Goal: Transaction & Acquisition: Purchase product/service

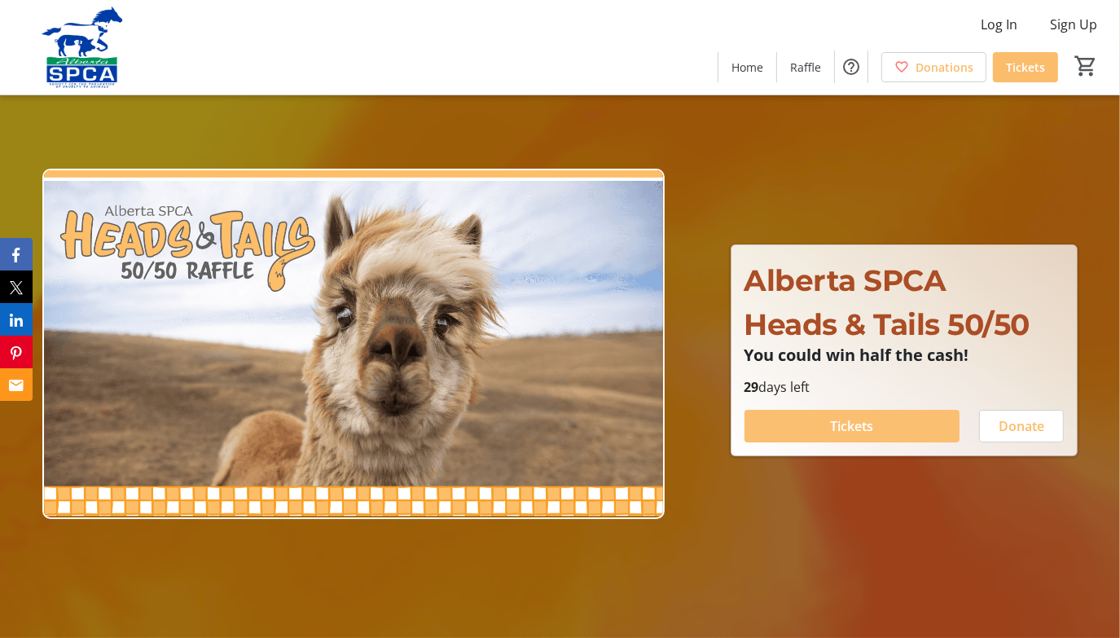
click at [823, 421] on span at bounding box center [852, 426] width 215 height 39
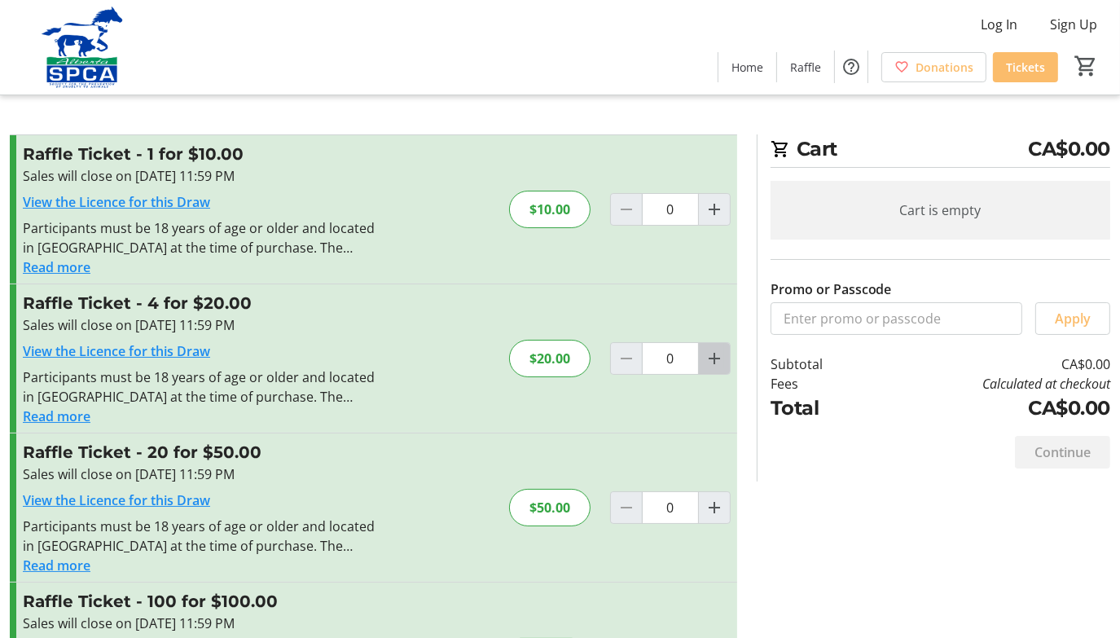
click at [715, 363] on mat-icon "Increment by one" at bounding box center [715, 359] width 20 height 20
type input "1"
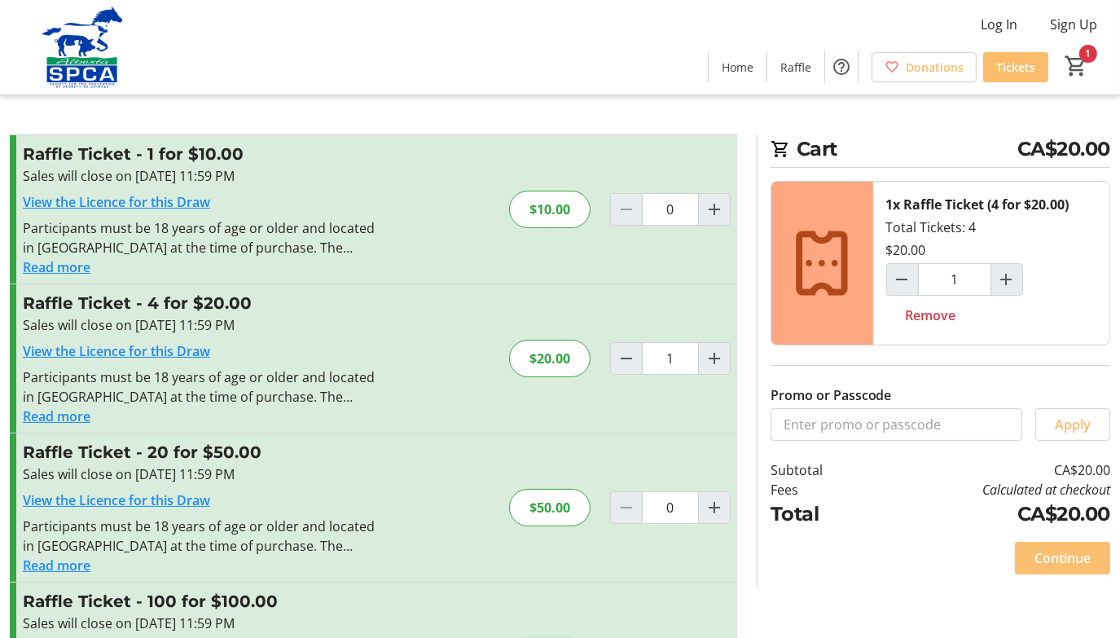
click at [1062, 548] on span "Continue" at bounding box center [1063, 558] width 56 height 20
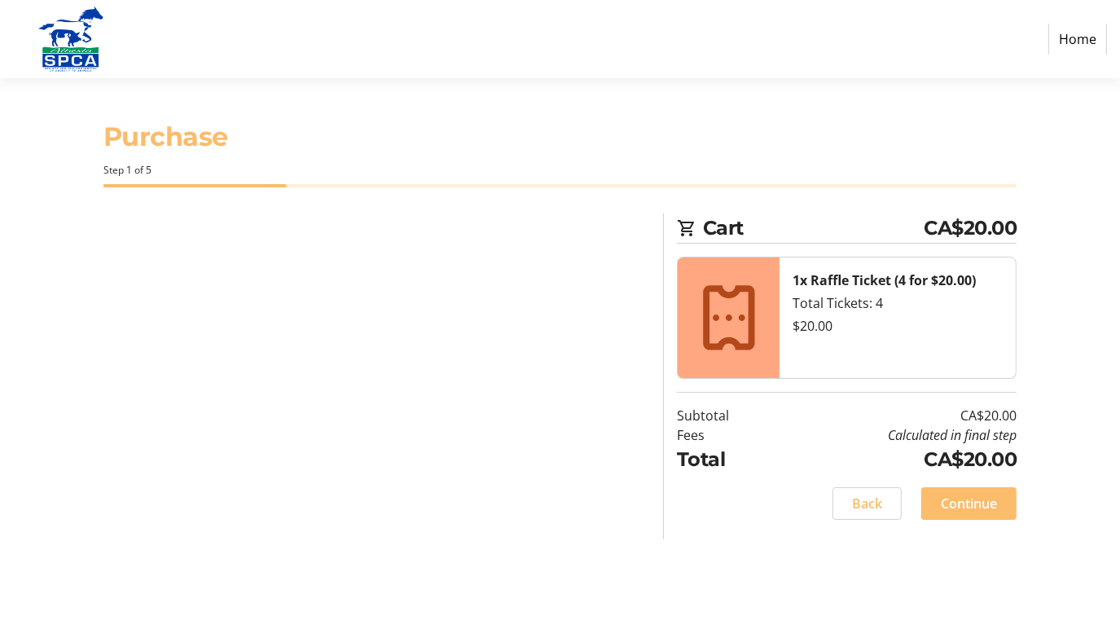
select select "CA"
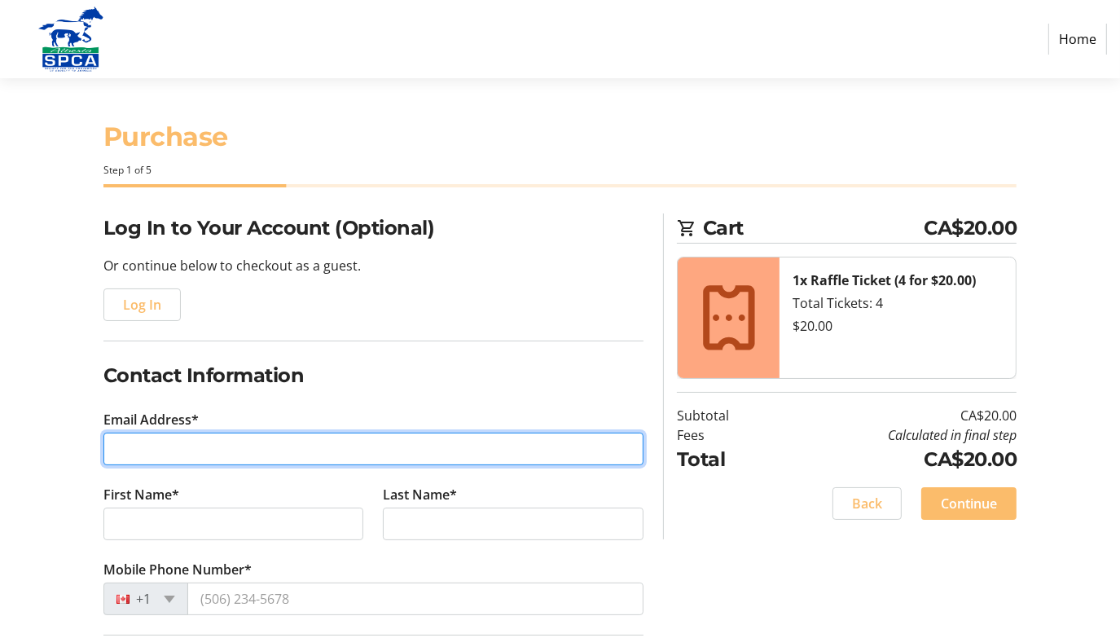
click at [194, 460] on input "Email Address*" at bounding box center [373, 449] width 541 height 33
type input "[EMAIL_ADDRESS][DOMAIN_NAME]"
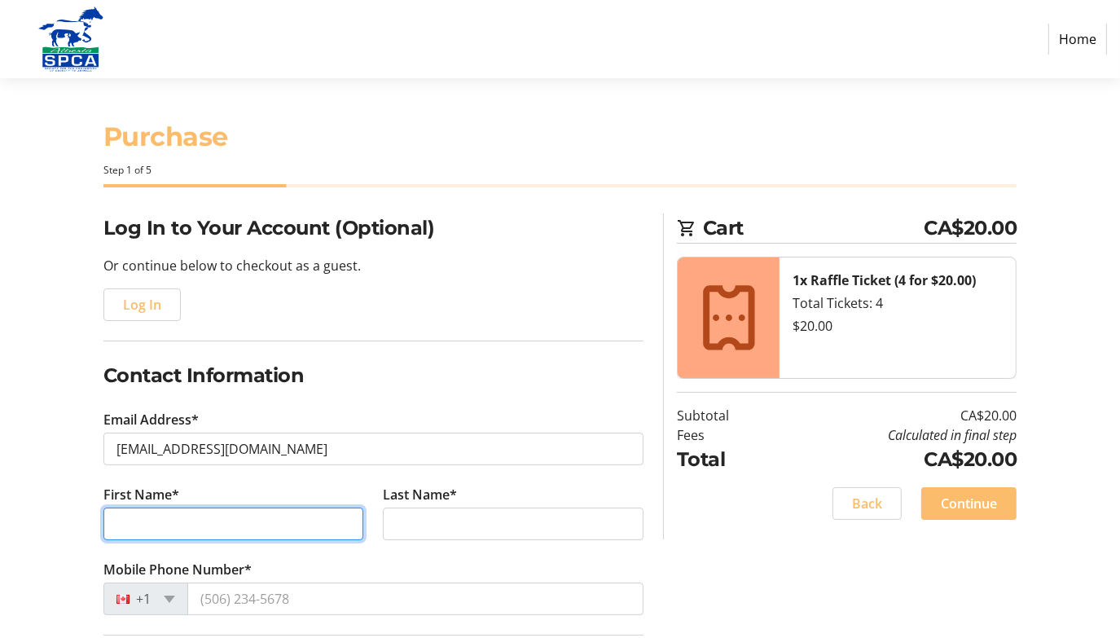
type input "[PERSON_NAME]"
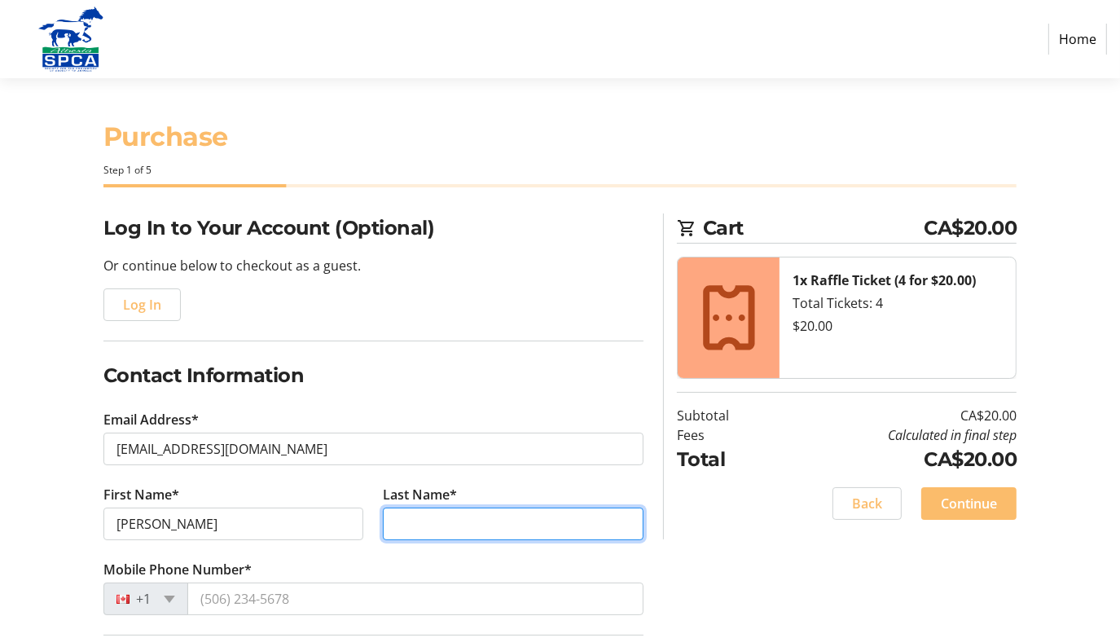
type input "Polowick"
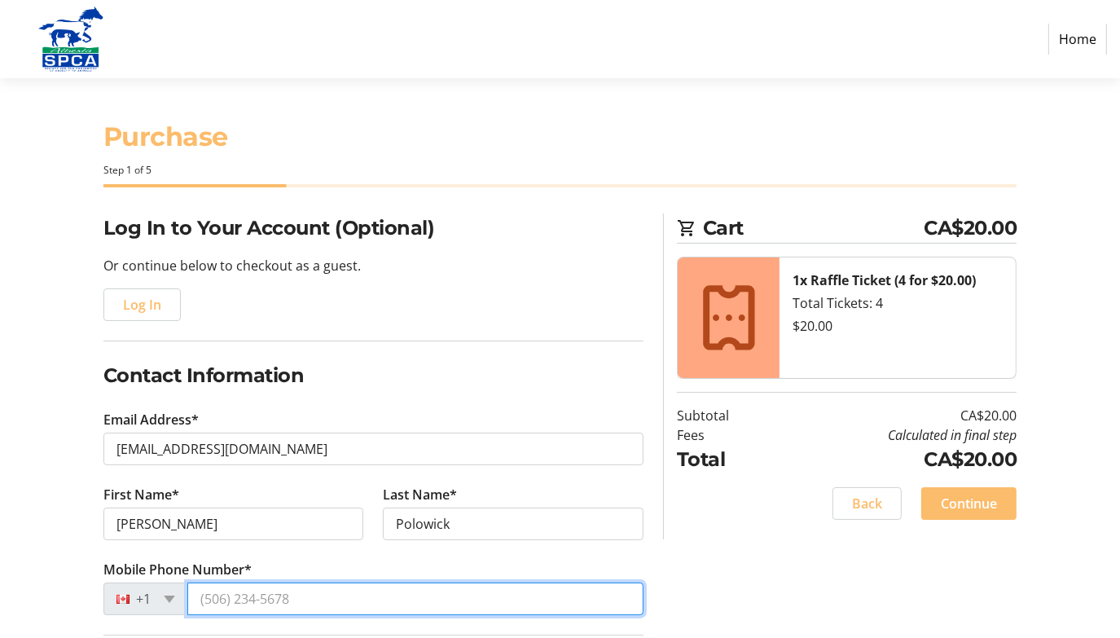
type input "[PHONE_NUMBER]"
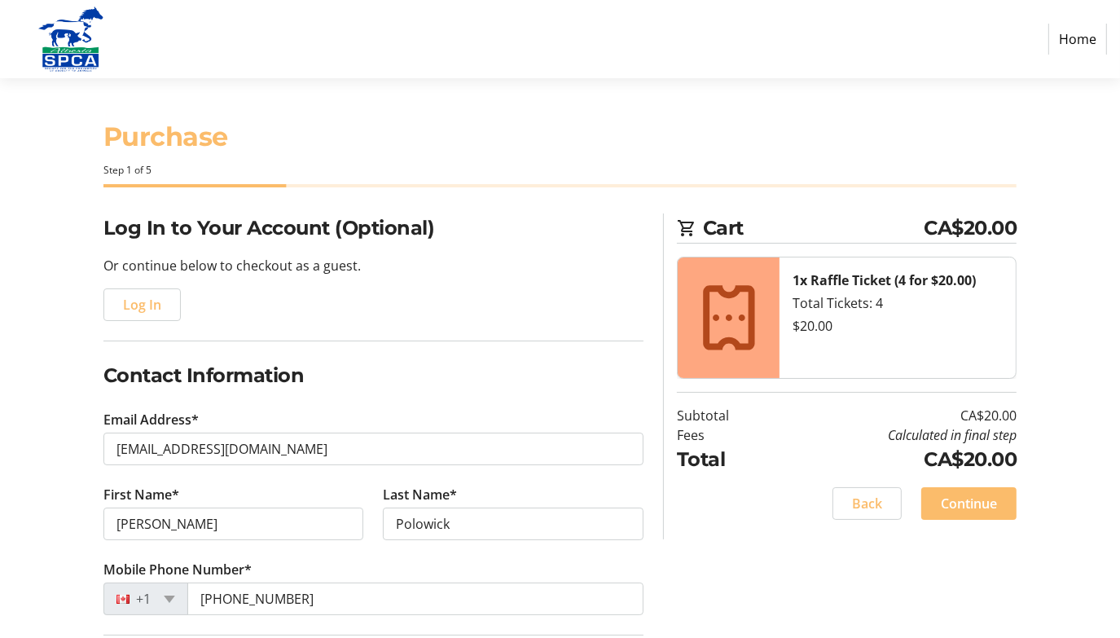
type input "[STREET_ADDRESS]"
type input "[GEOGRAPHIC_DATA]"
type input "[GEOGRAPHIC_DATA], [GEOGRAPHIC_DATA]"
select select "AB"
type input "T2M 0S8"
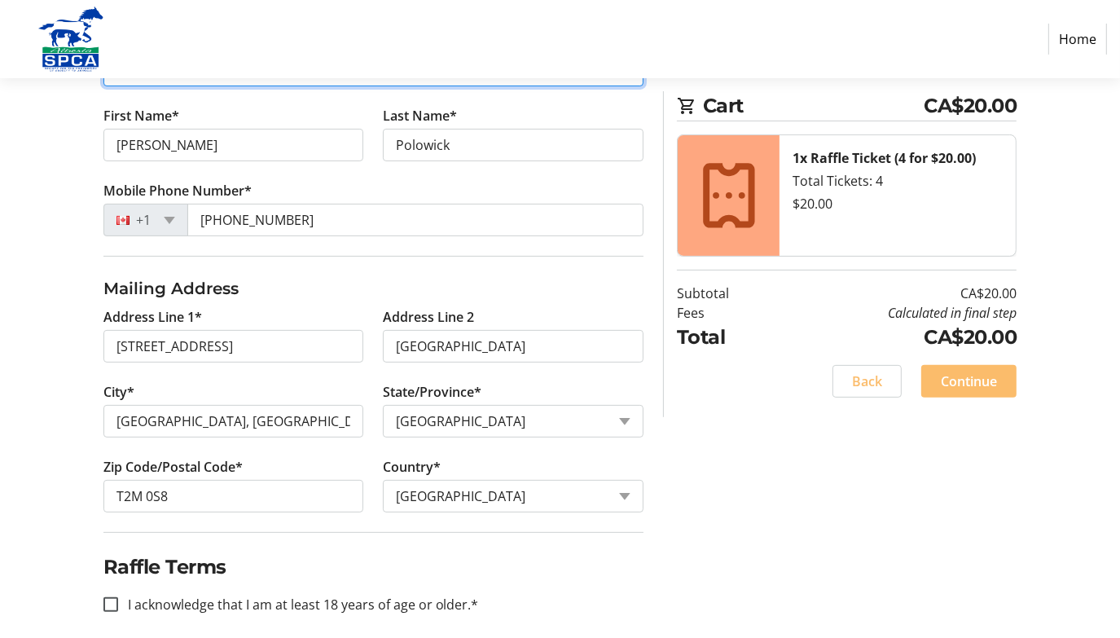
scroll to position [391, 0]
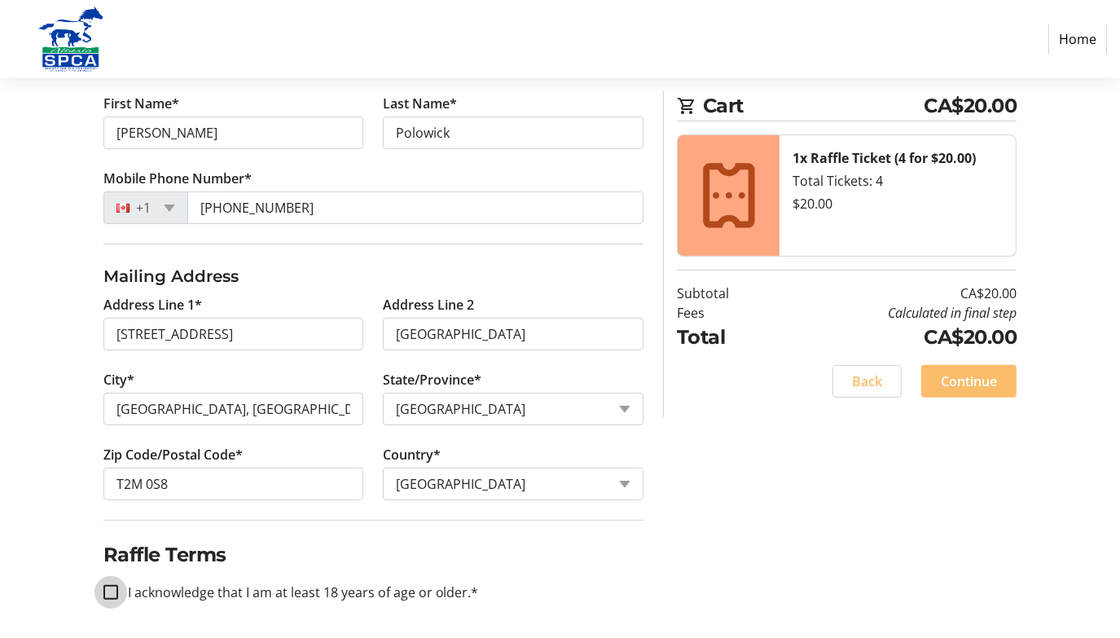
click at [112, 588] on input "I acknowledge that I am at least 18 years of age or older.*" at bounding box center [110, 592] width 15 height 15
checkbox input "true"
click at [978, 380] on span "Continue" at bounding box center [969, 381] width 56 height 20
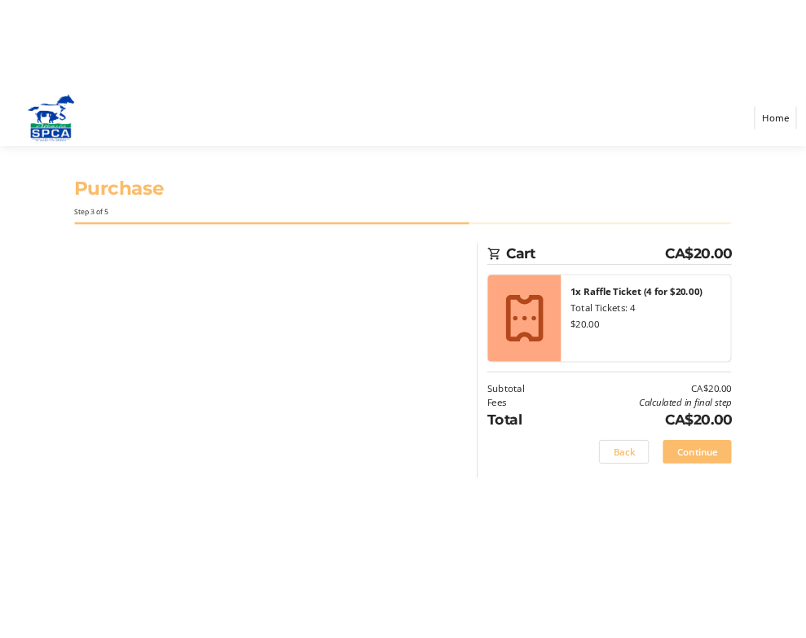
scroll to position [0, 0]
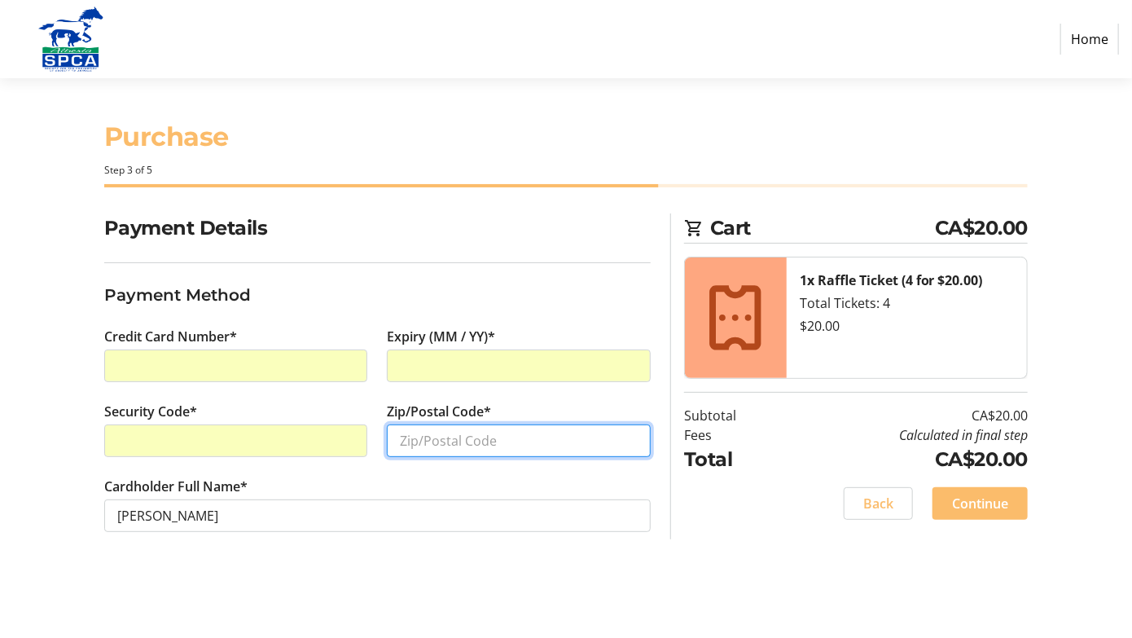
click at [440, 437] on input "Zip/Postal Code*" at bounding box center [519, 440] width 264 height 33
type input "t2m0s8"
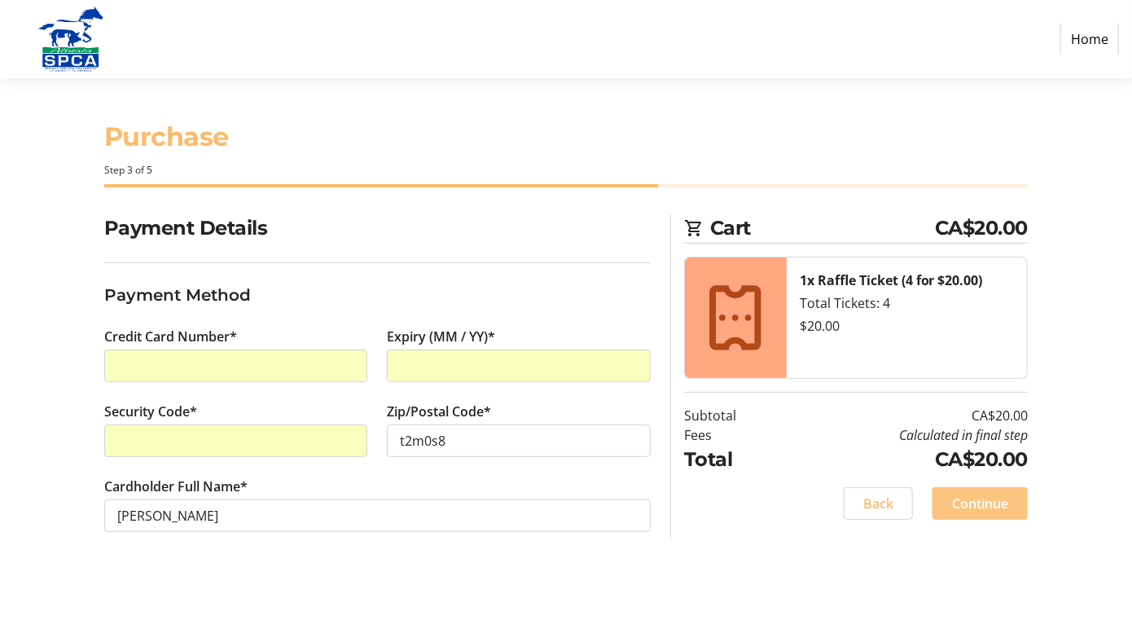
click at [990, 500] on span "Continue" at bounding box center [980, 504] width 56 height 20
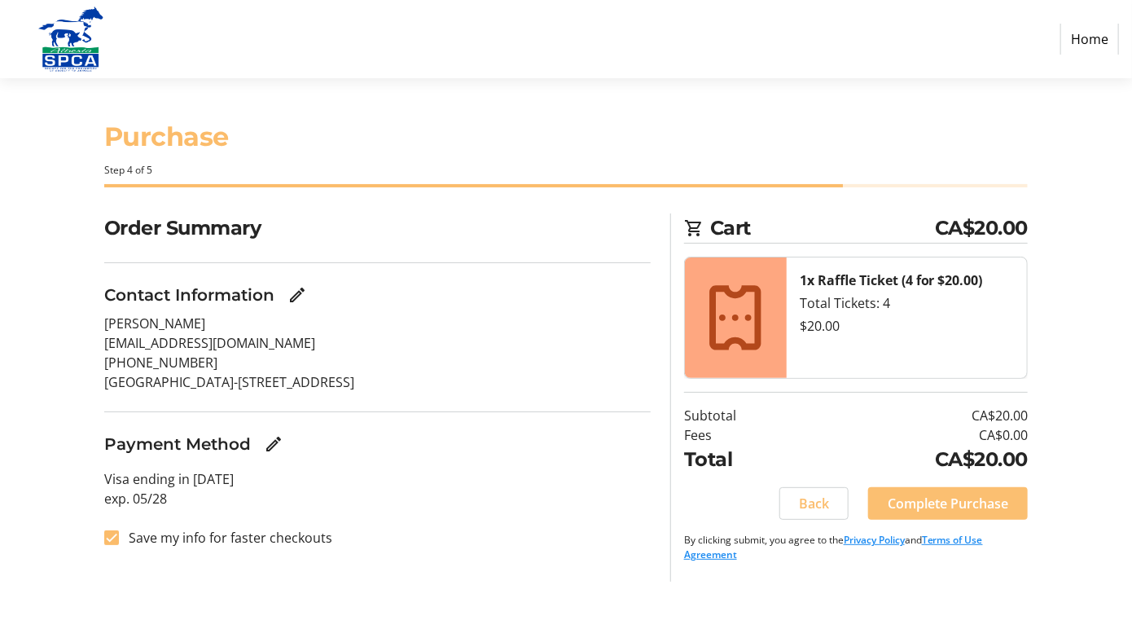
click at [946, 504] on span "Complete Purchase" at bounding box center [948, 504] width 121 height 20
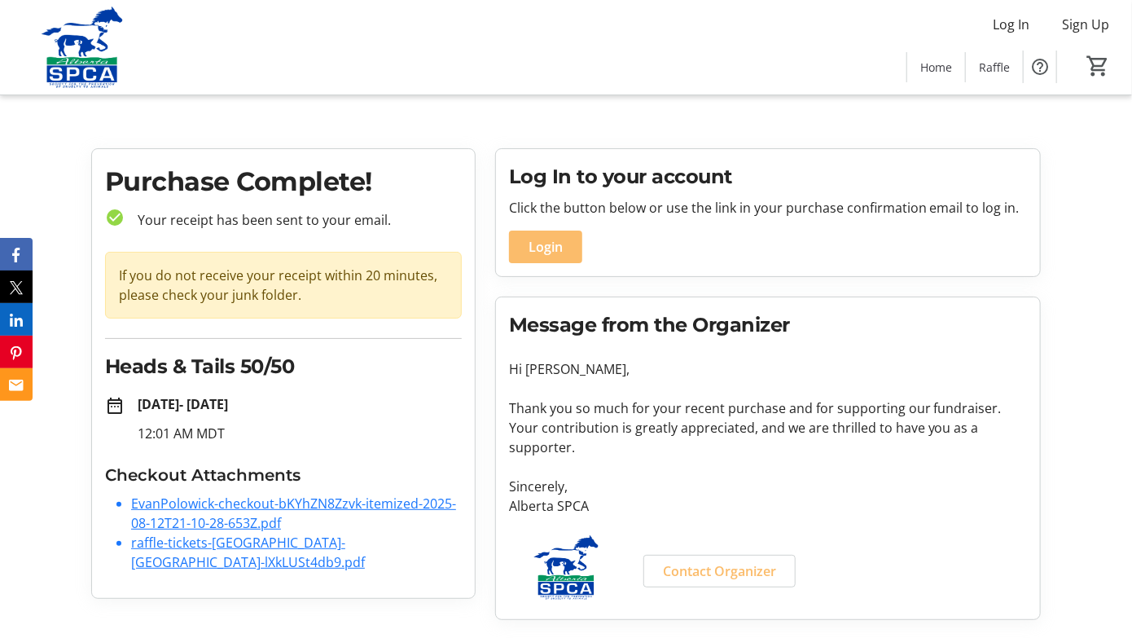
click at [222, 517] on link "EvanPolowick-checkout-bKYhZN8Zzvk-itemized-2025-08-12T21-10-28-653Z.pdf" at bounding box center [293, 513] width 325 height 37
